Goal: Use online tool/utility: Utilize a website feature to perform a specific function

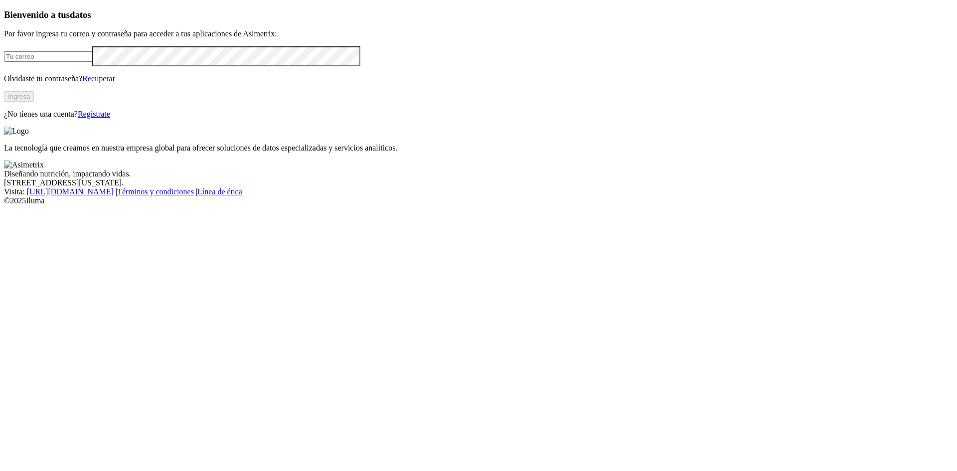
click at [92, 62] on input "email" at bounding box center [48, 56] width 88 height 10
type input "a"
click at [4, 205] on com-1password-button at bounding box center [4, 205] width 0 height 0
type input "[PERSON_NAME][EMAIL_ADDRESS][PERSON_NAME][DOMAIN_NAME]"
click at [34, 102] on button "Ingresa" at bounding box center [19, 96] width 30 height 10
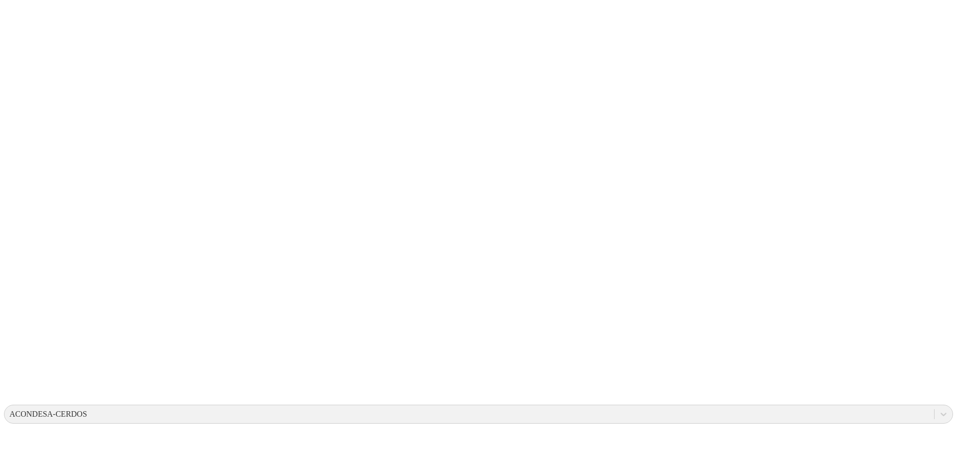
click at [87, 410] on div "ACONDESA-CERDOS" at bounding box center [48, 414] width 78 height 9
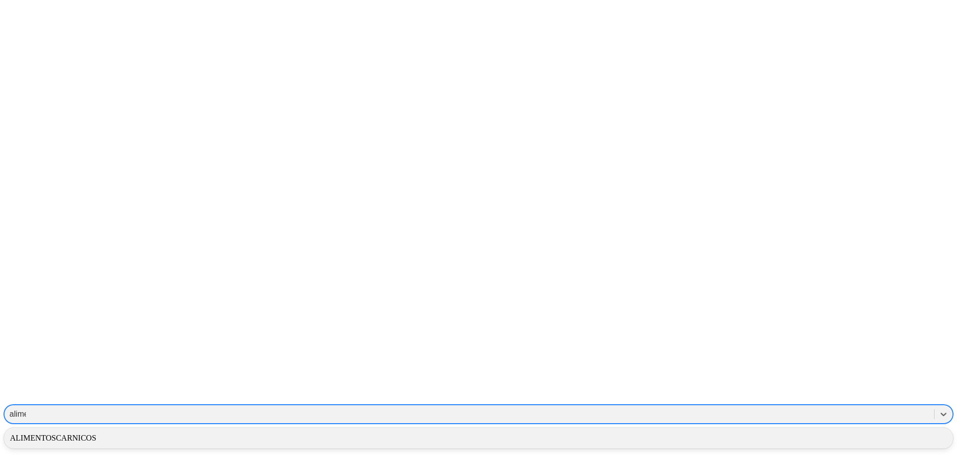
type input "alimen"
click at [794, 430] on div "ALIMENTOSCARNICOS" at bounding box center [478, 438] width 949 height 17
